Goal: Participate in discussion: Engage in conversation with other users on a specific topic

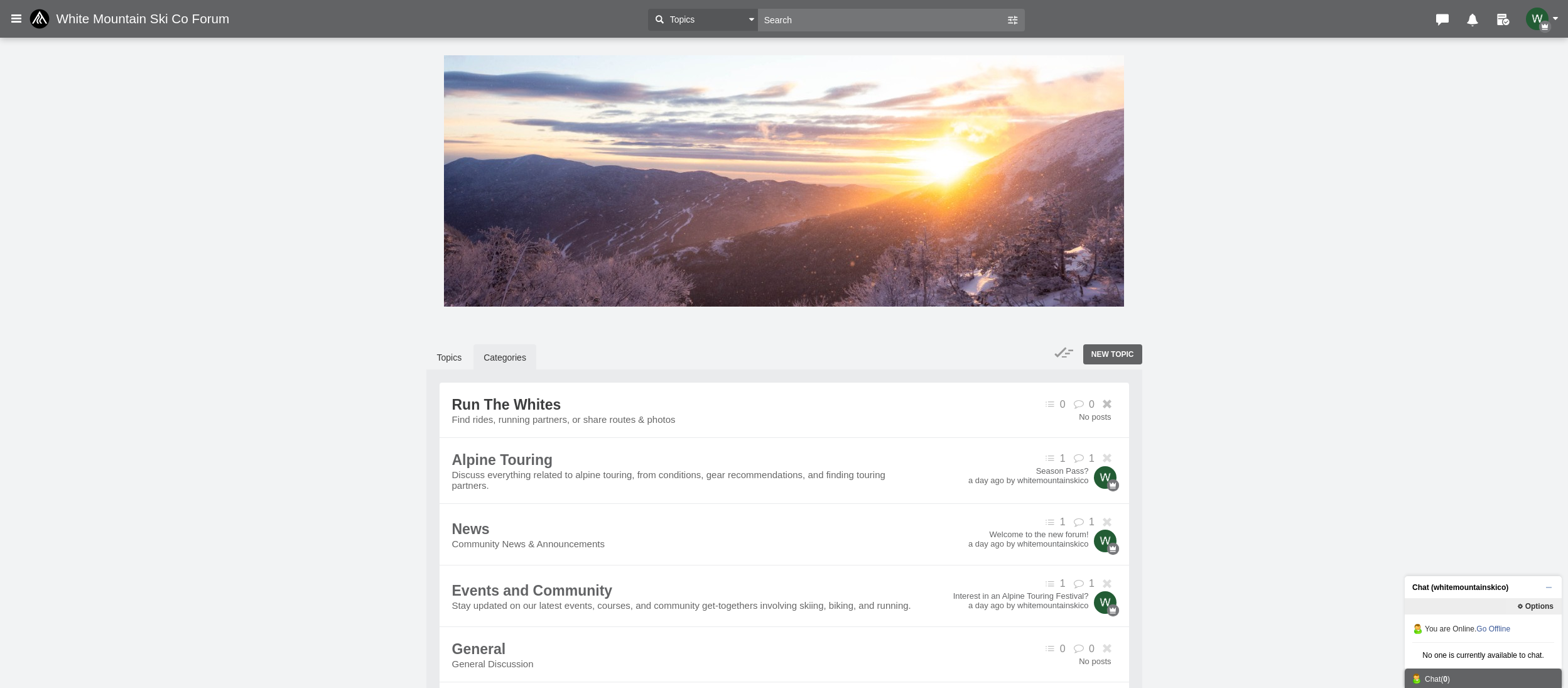
click at [522, 411] on span "Run The Whites" at bounding box center [507, 404] width 109 height 16
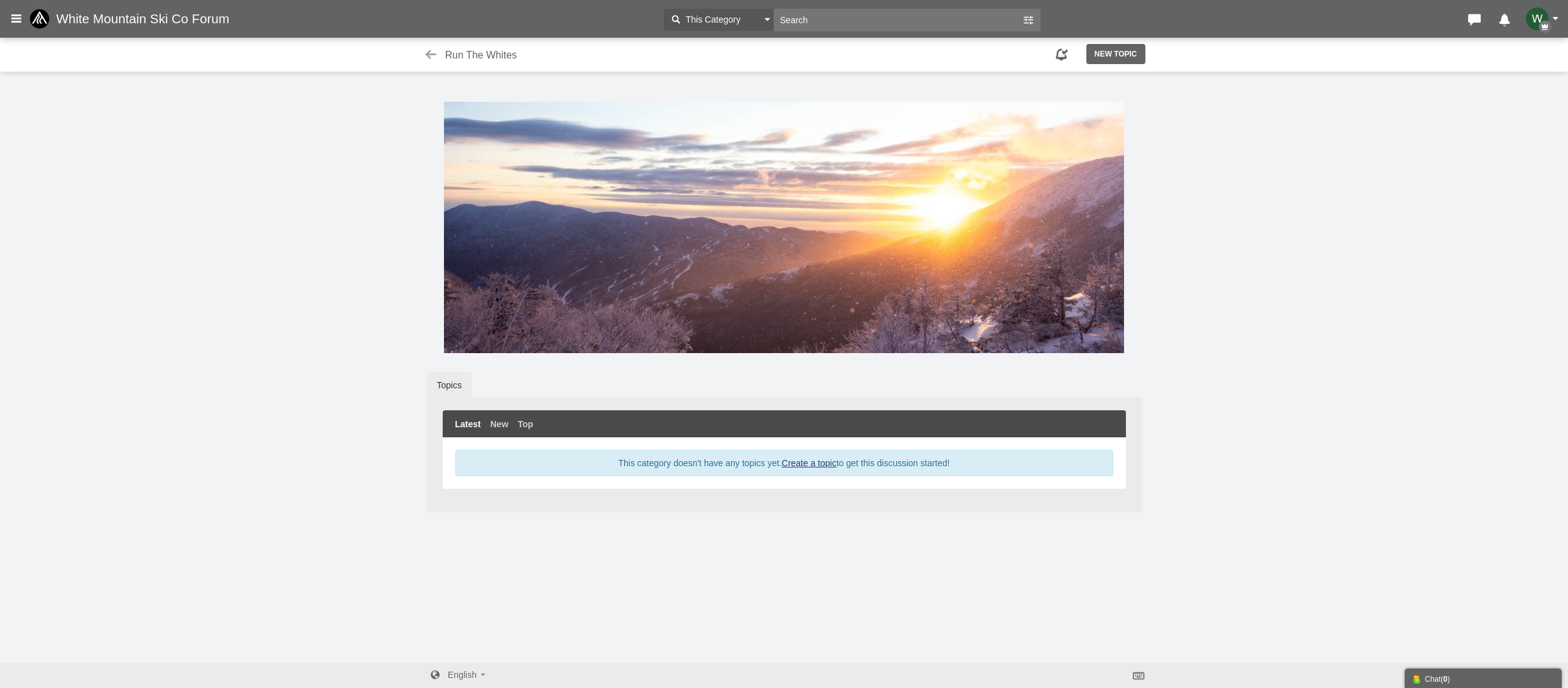
scroll to position [4, 0]
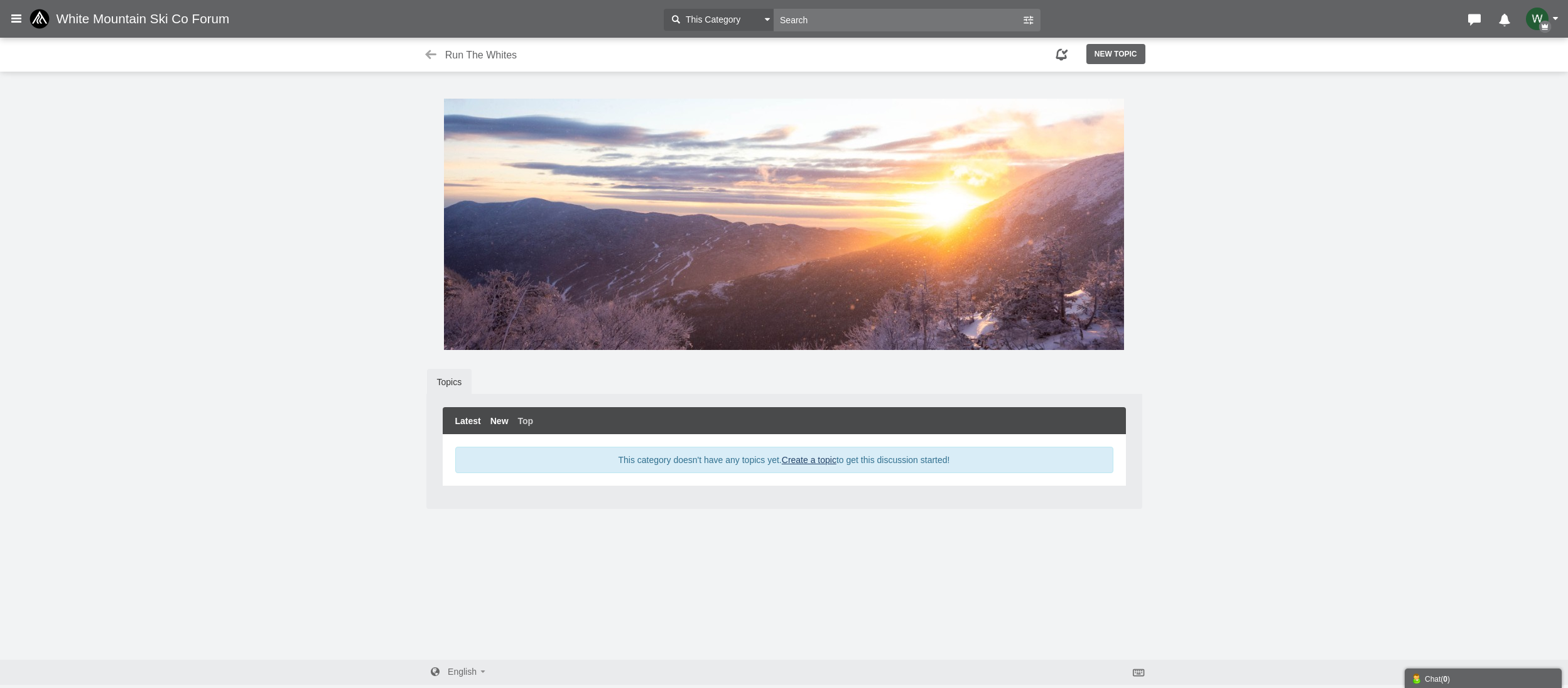
click at [494, 420] on link "New" at bounding box center [500, 421] width 18 height 13
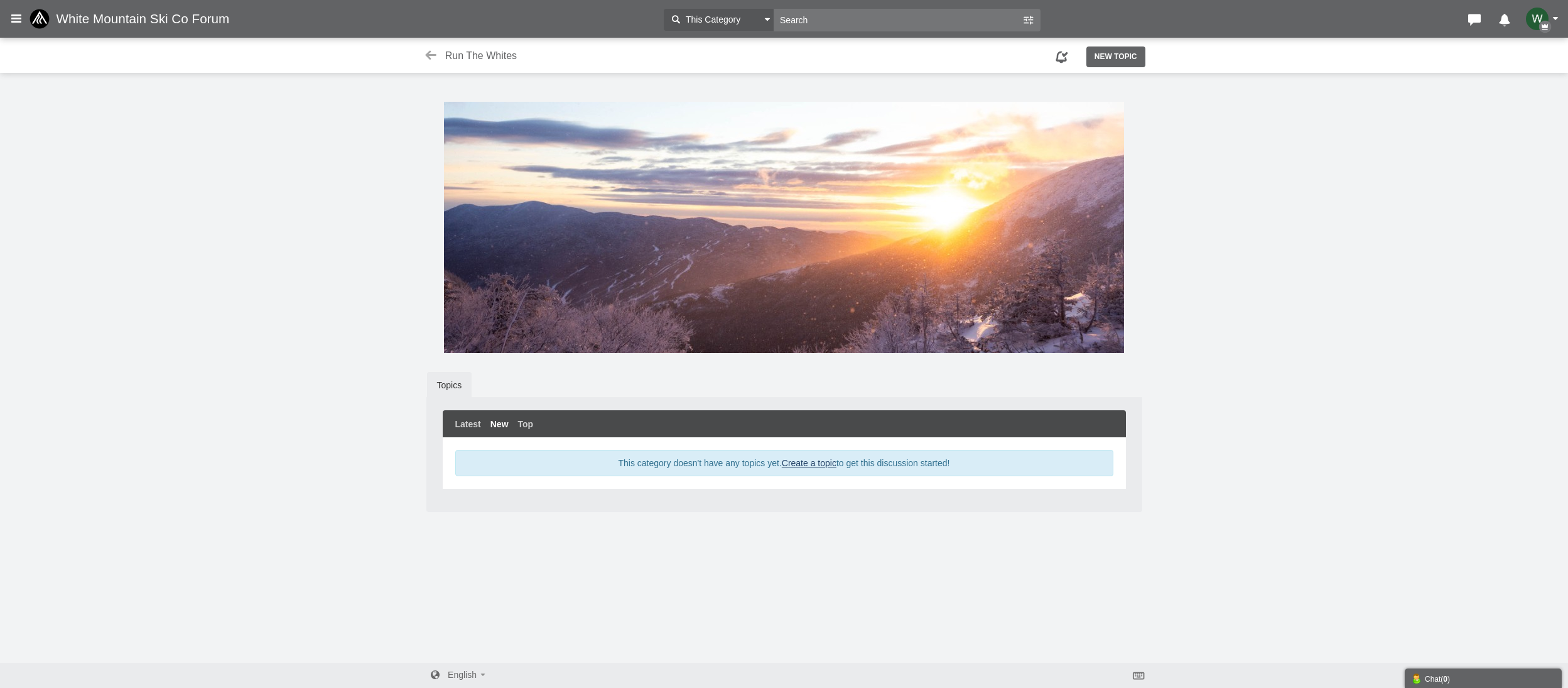
click at [450, 394] on link "Topics" at bounding box center [450, 384] width 45 height 26
click at [450, 386] on link "Topics" at bounding box center [450, 384] width 45 height 26
click at [428, 50] on icon at bounding box center [432, 56] width 16 height 13
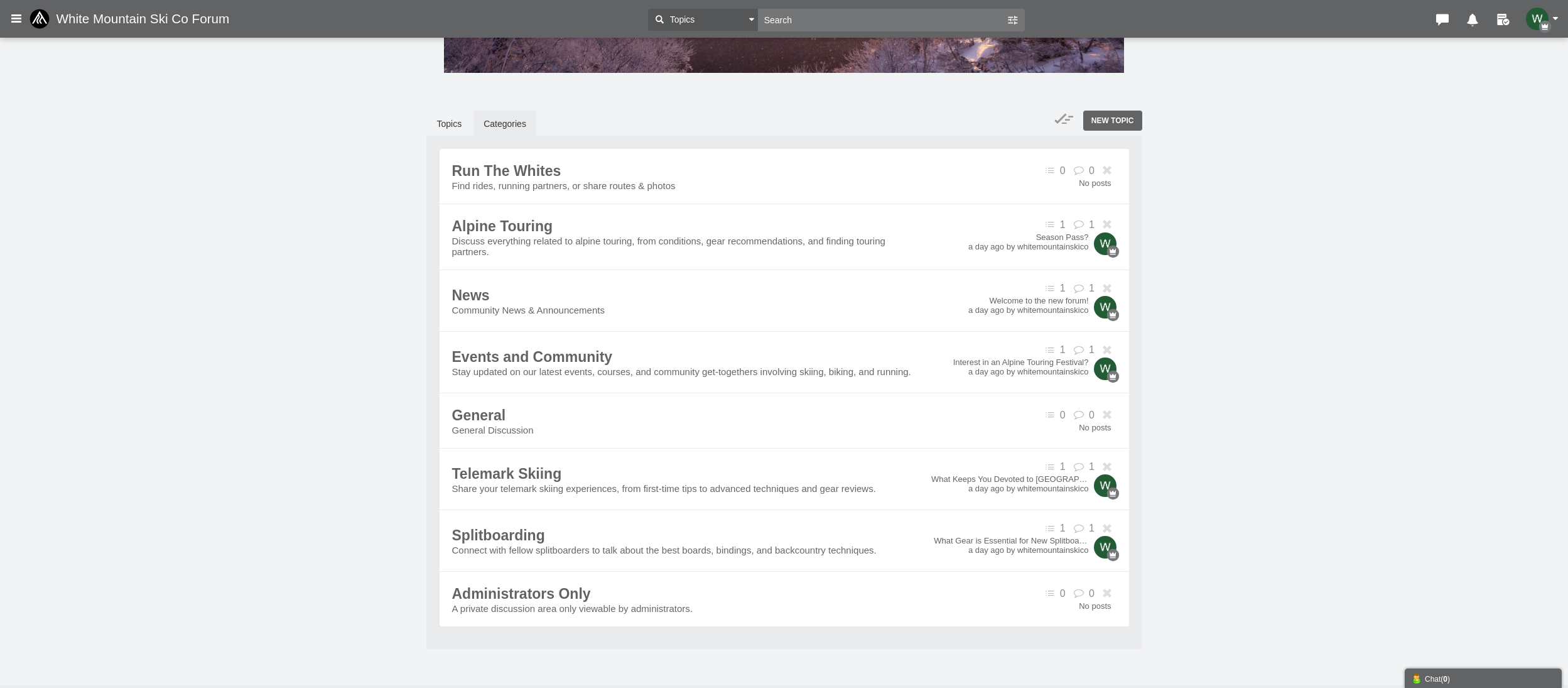
scroll to position [265, 0]
